Goal: Information Seeking & Learning: Learn about a topic

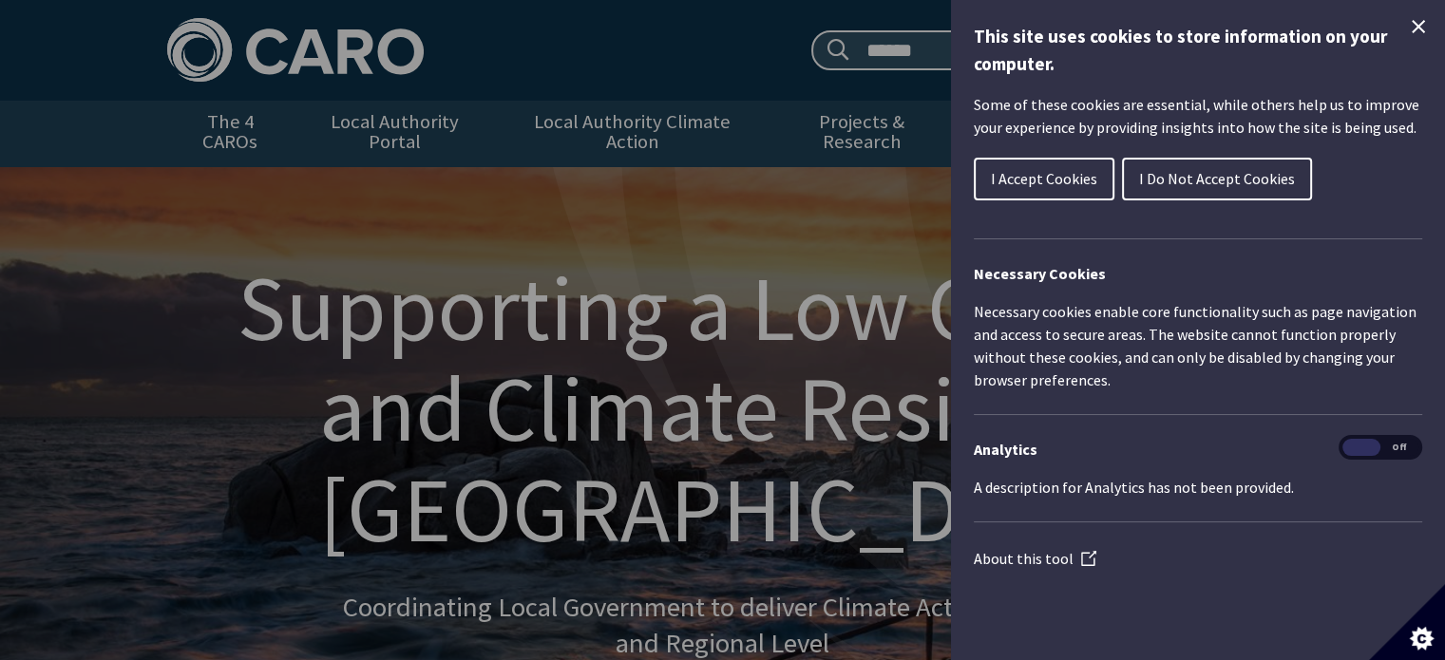
click at [1422, 21] on icon "Close Cookie Control" at bounding box center [1418, 26] width 23 height 23
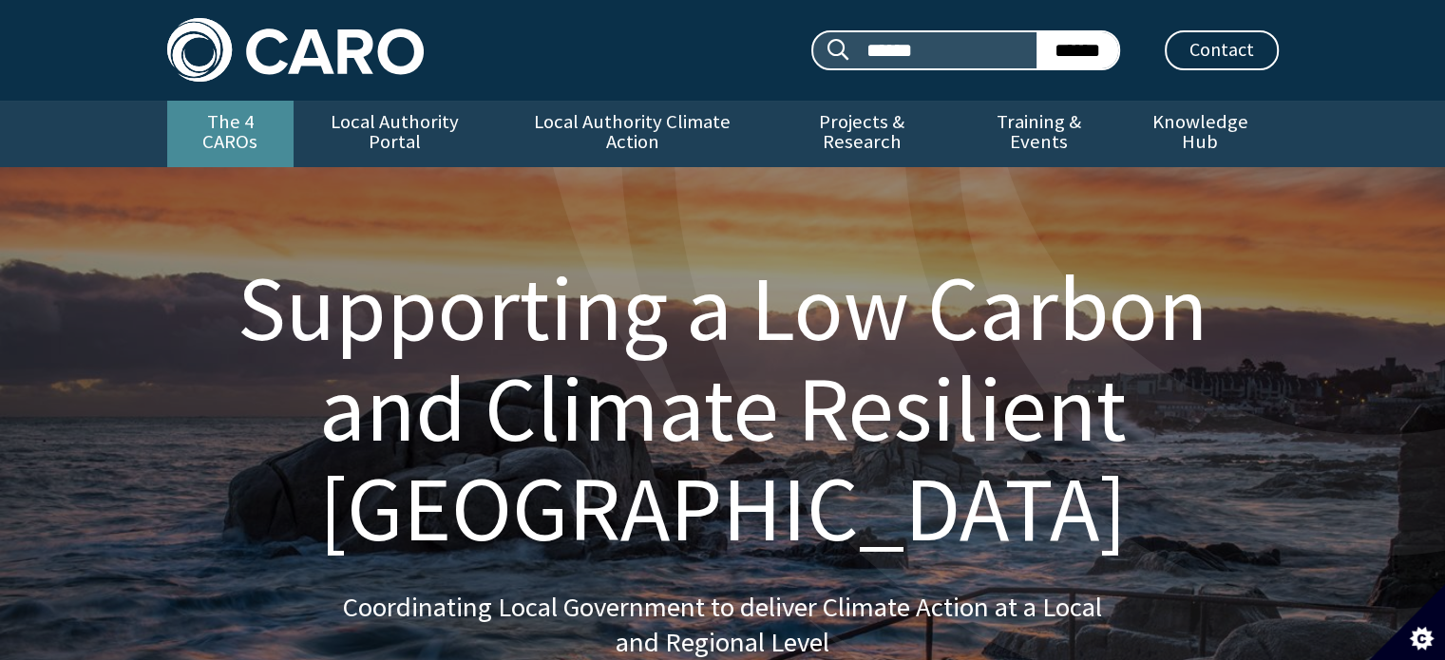
click at [248, 115] on link "The 4 CAROs" at bounding box center [230, 134] width 126 height 67
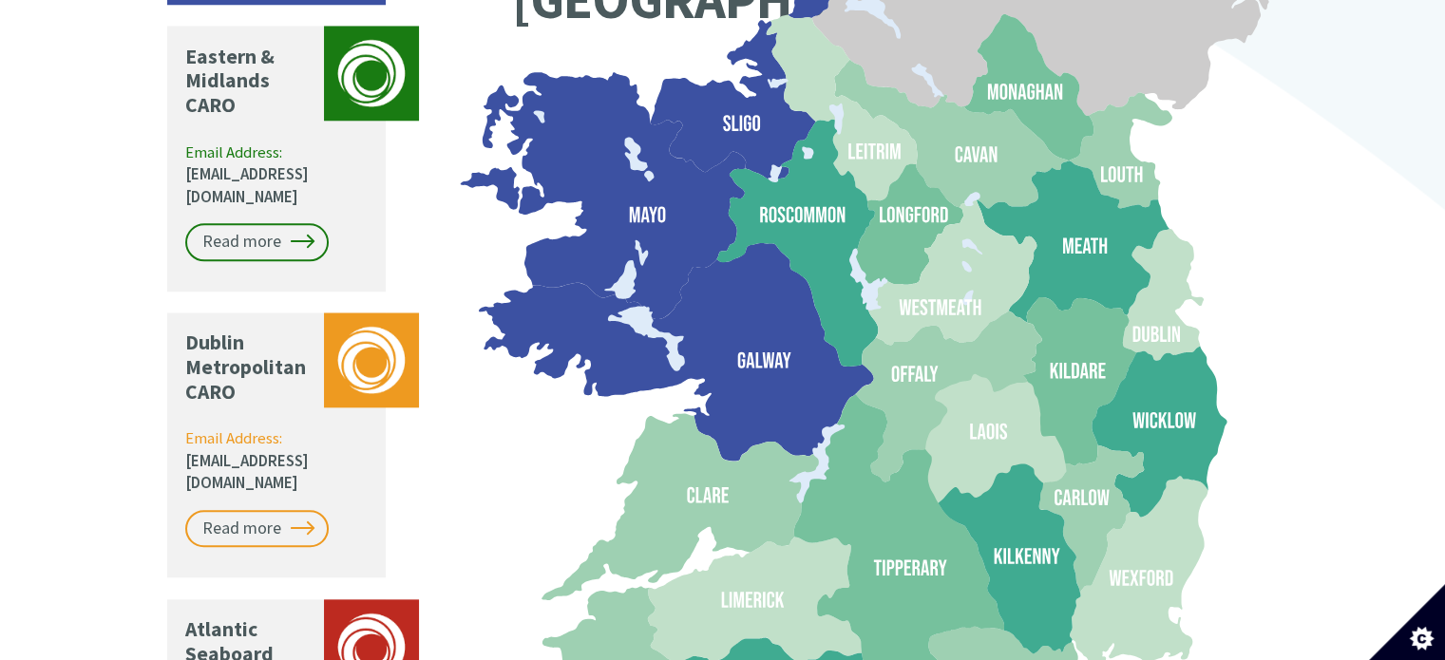
scroll to position [2090, 0]
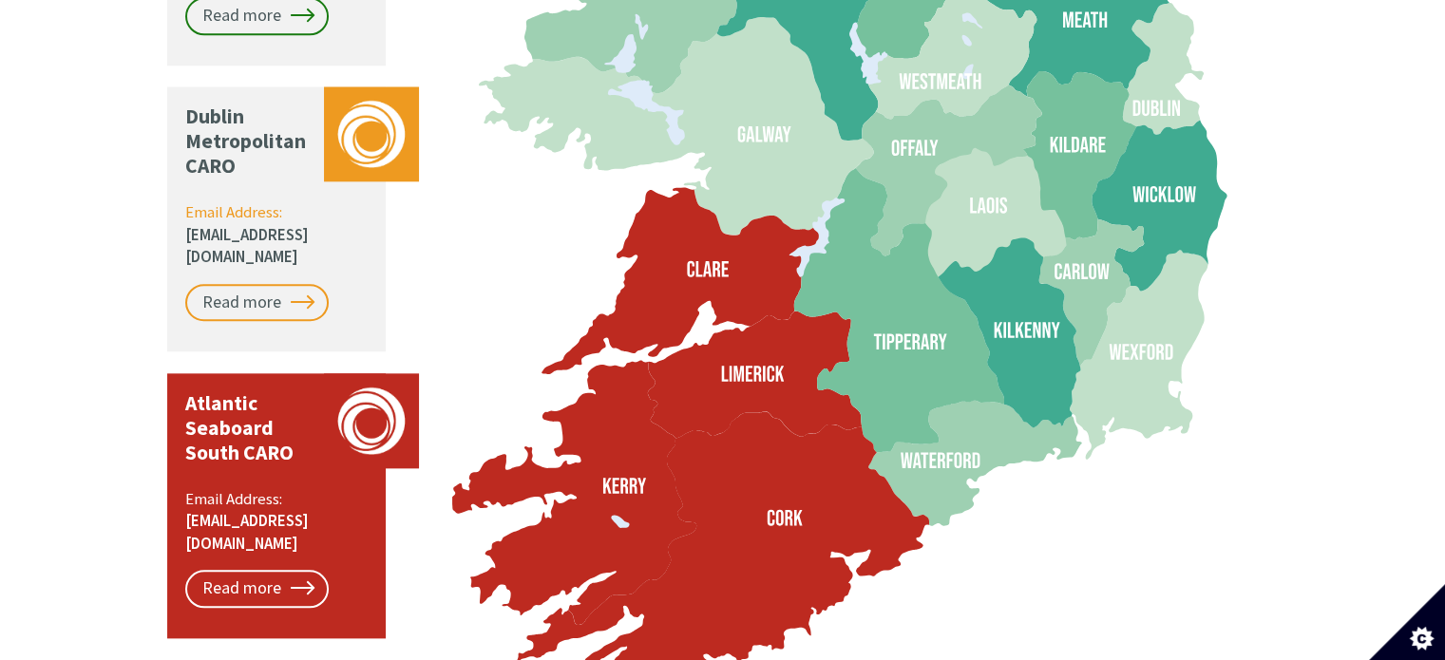
click at [330, 373] on div "Atlantic Seaboard South CARO Email Address: caro@corkcoco.ie Read more" at bounding box center [276, 505] width 219 height 265
click at [253, 570] on link "Read more" at bounding box center [256, 589] width 143 height 38
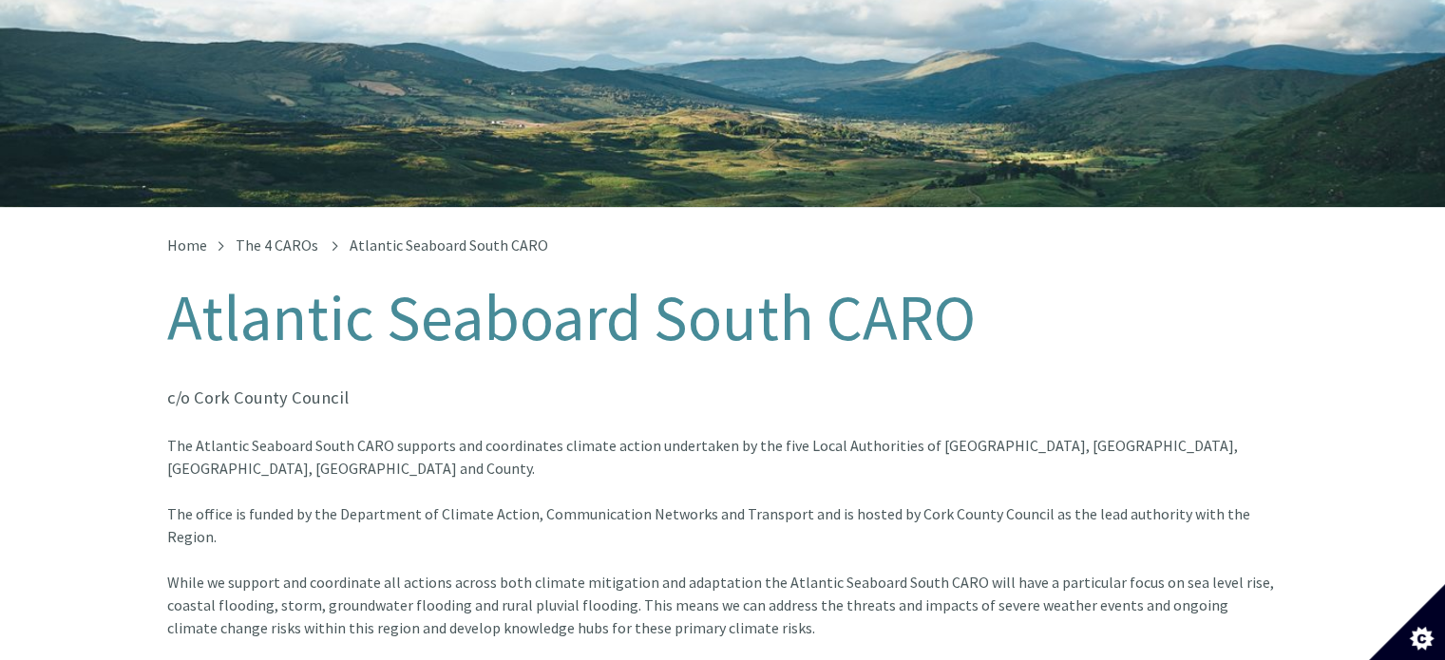
scroll to position [190, 0]
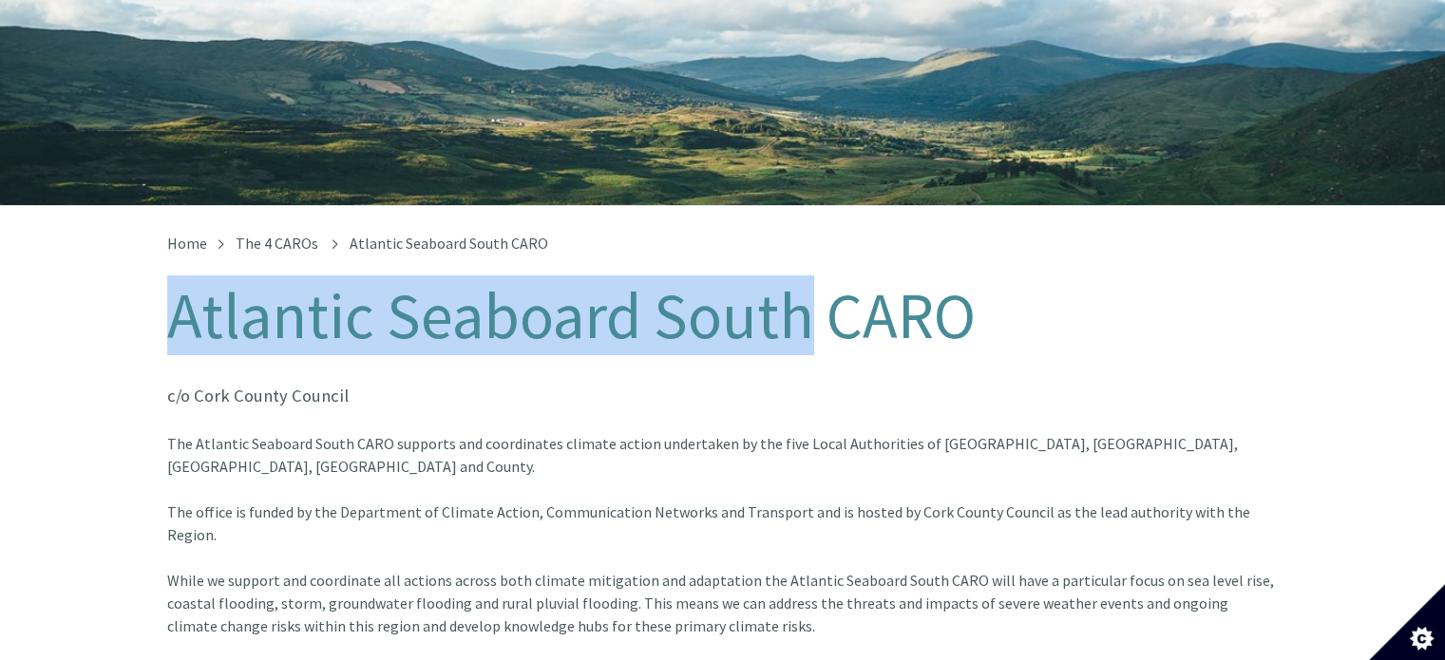
drag, startPoint x: 176, startPoint y: 299, endPoint x: 767, endPoint y: 293, distance: 591.1
click at [805, 292] on h1 "Atlantic Seaboard South CARO" at bounding box center [723, 316] width 1112 height 70
copy h1 "Atlantic Seaboard South"
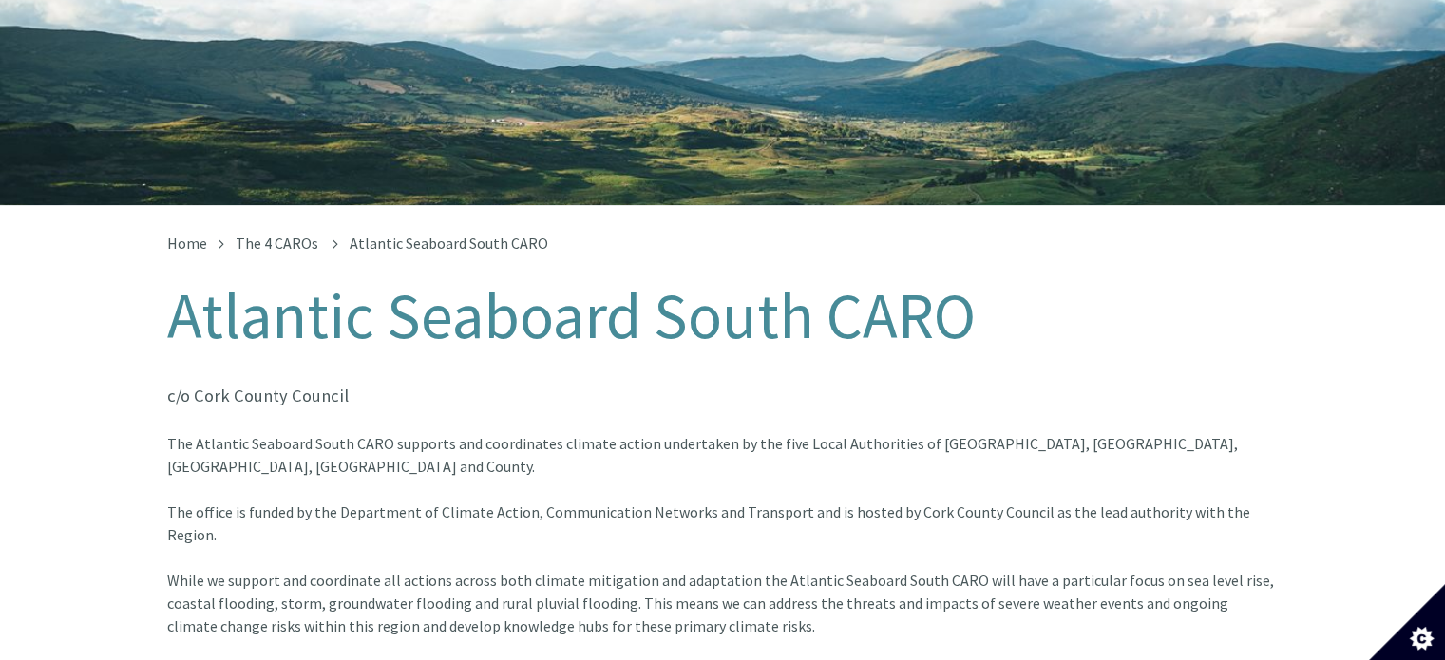
click at [433, 434] on font "The Atlantic Seaboard South CARO supports and coordinates climate action undert…" at bounding box center [702, 455] width 1071 height 42
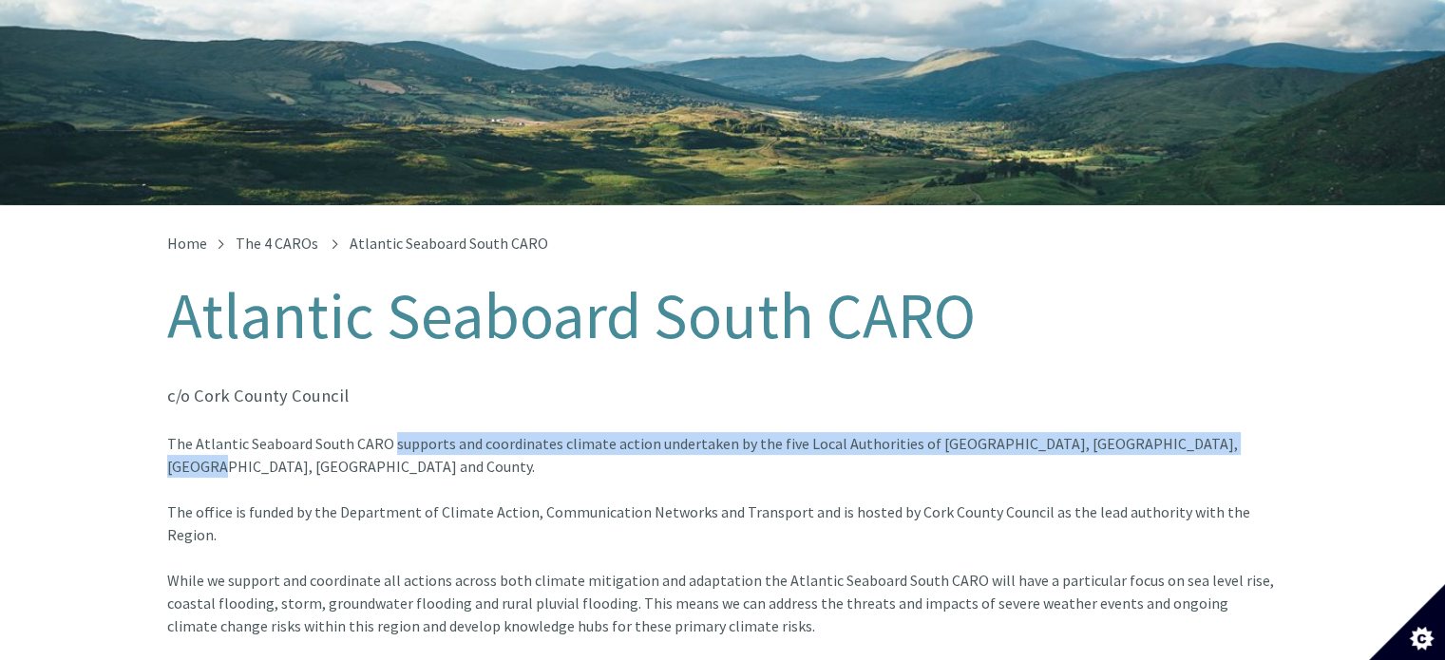
drag, startPoint x: 390, startPoint y: 424, endPoint x: 1213, endPoint y: 423, distance: 823.8
click at [1213, 432] on div "The Atlantic Seaboard South CARO supports and coordinates climate action undert…" at bounding box center [723, 466] width 1112 height 68
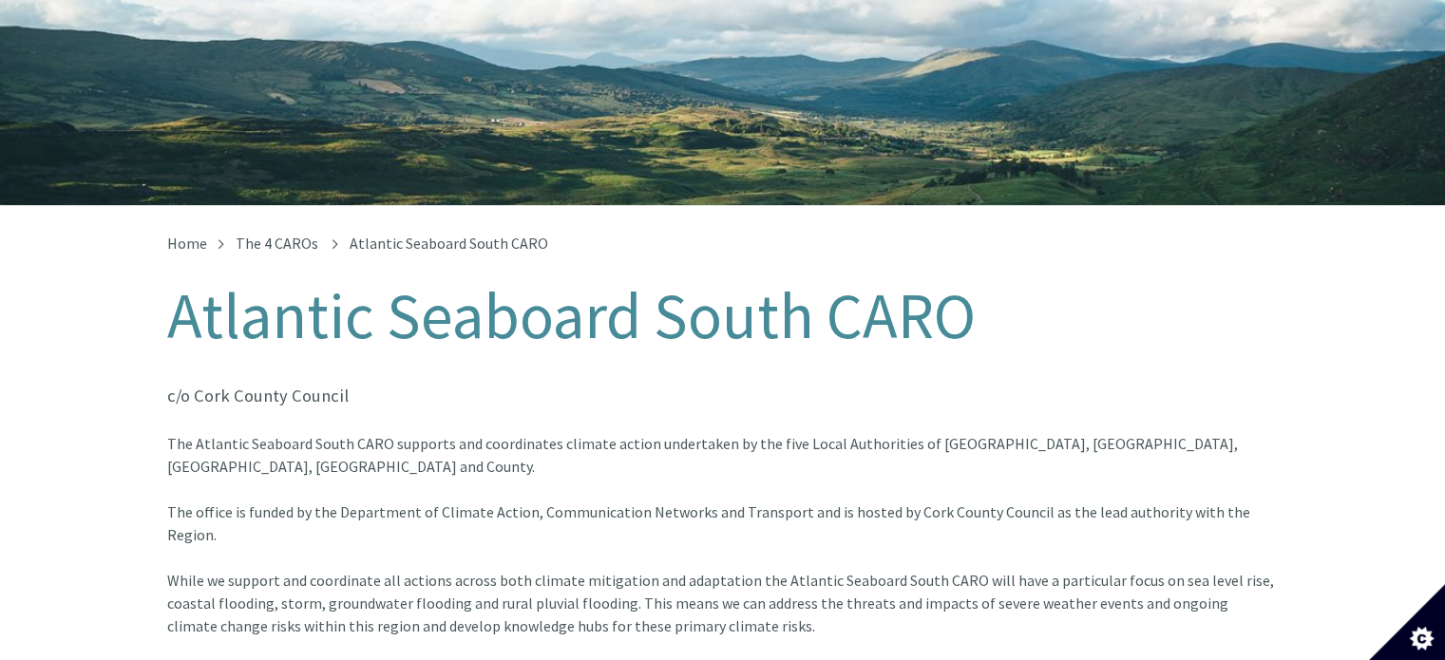
click at [511, 571] on font "While we support and coordinate all actions across both climate mitigation and …" at bounding box center [720, 626] width 1107 height 110
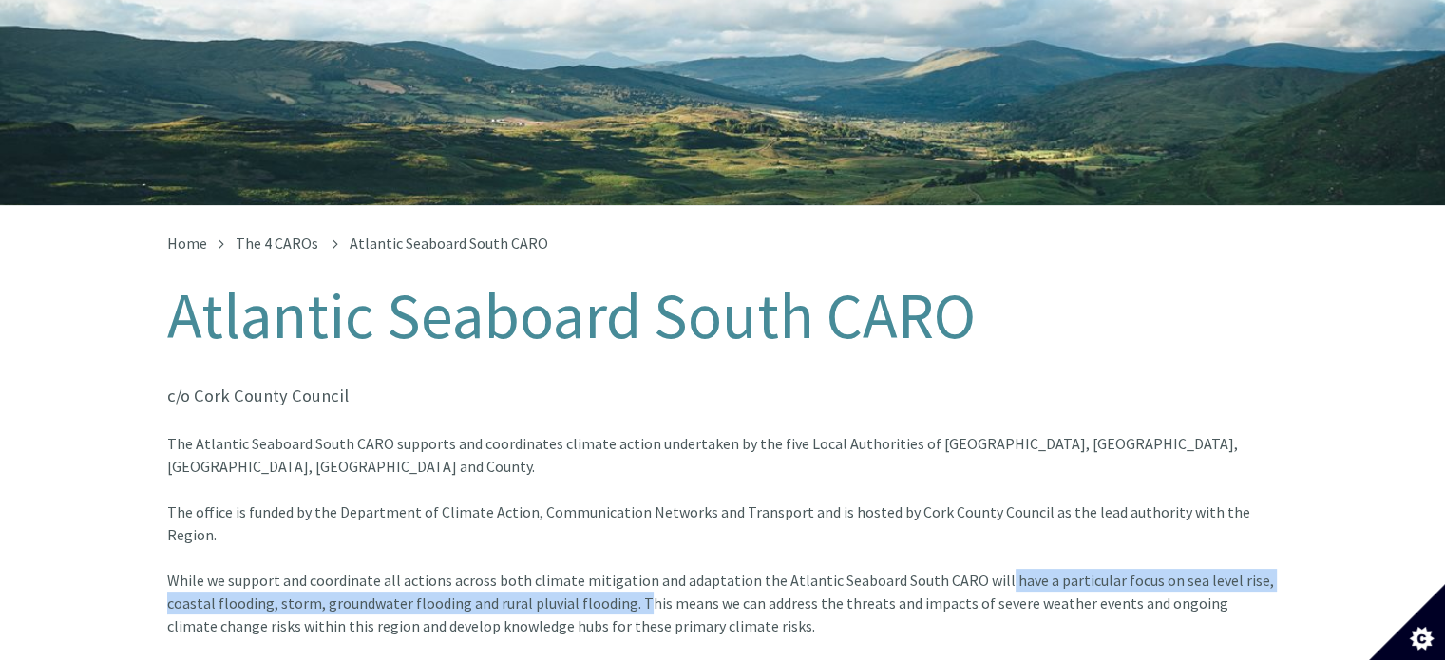
drag, startPoint x: 984, startPoint y: 512, endPoint x: 635, endPoint y: 542, distance: 350.9
click at [635, 571] on font "While we support and coordinate all actions across both climate mitigation and …" at bounding box center [720, 626] width 1107 height 110
copy font "have a particular focus on sea level rise, coastal flooding, storm, groundwater…"
